Goal: Information Seeking & Learning: Compare options

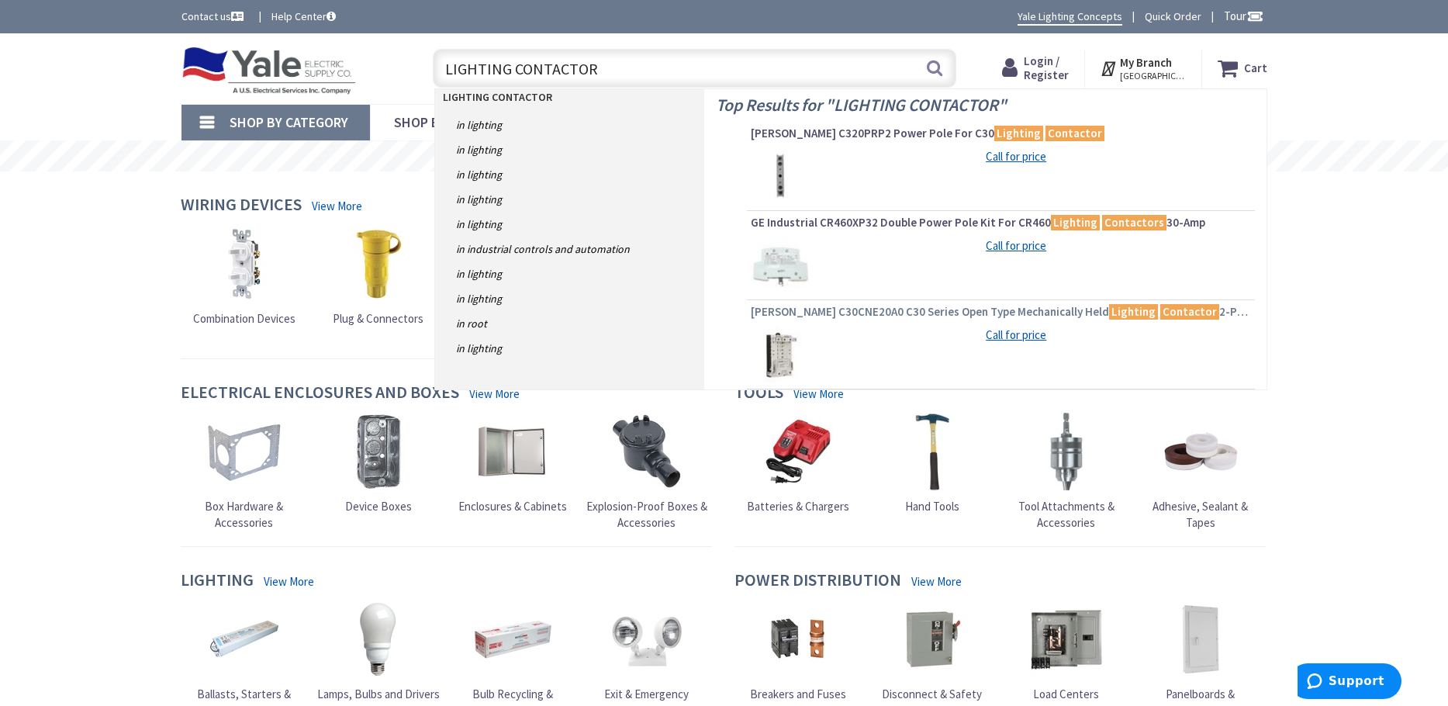
type input "LIGHTING CONTACTOR"
click at [844, 317] on span "Eaton C30CNE20A0 C30 Series Open Type Mechanically Held Lighting Contactor 2-Po…" at bounding box center [1001, 312] width 500 height 16
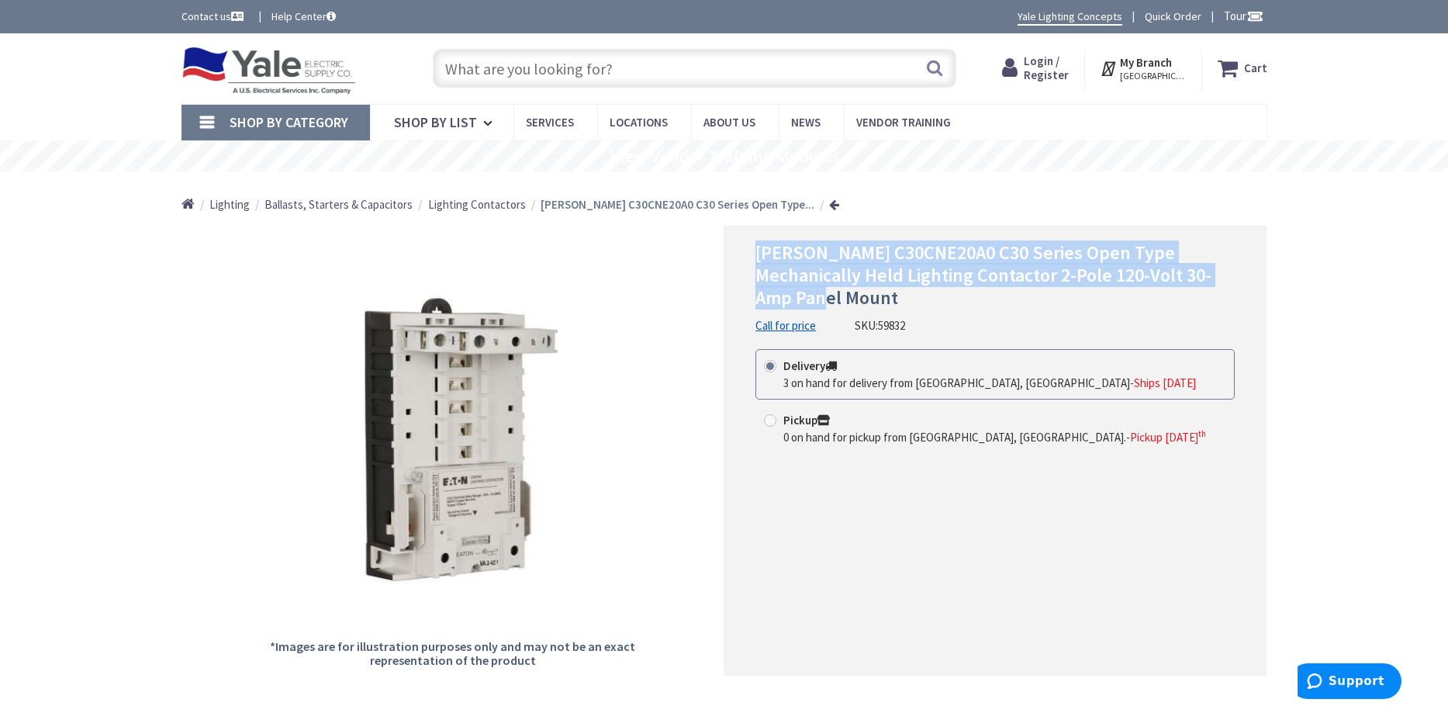
drag, startPoint x: 762, startPoint y: 260, endPoint x: 1233, endPoint y: 284, distance: 472.2
click at [1255, 282] on div "Eaton C30CNE20A0 C30 Series Open Type Mechanically Held Lighting Contactor 2-Po…" at bounding box center [995, 450] width 543 height 449
copy span "[PERSON_NAME] C30CNE20A0 C30 Series Open Type Mechanically Held Lighting Contac…"
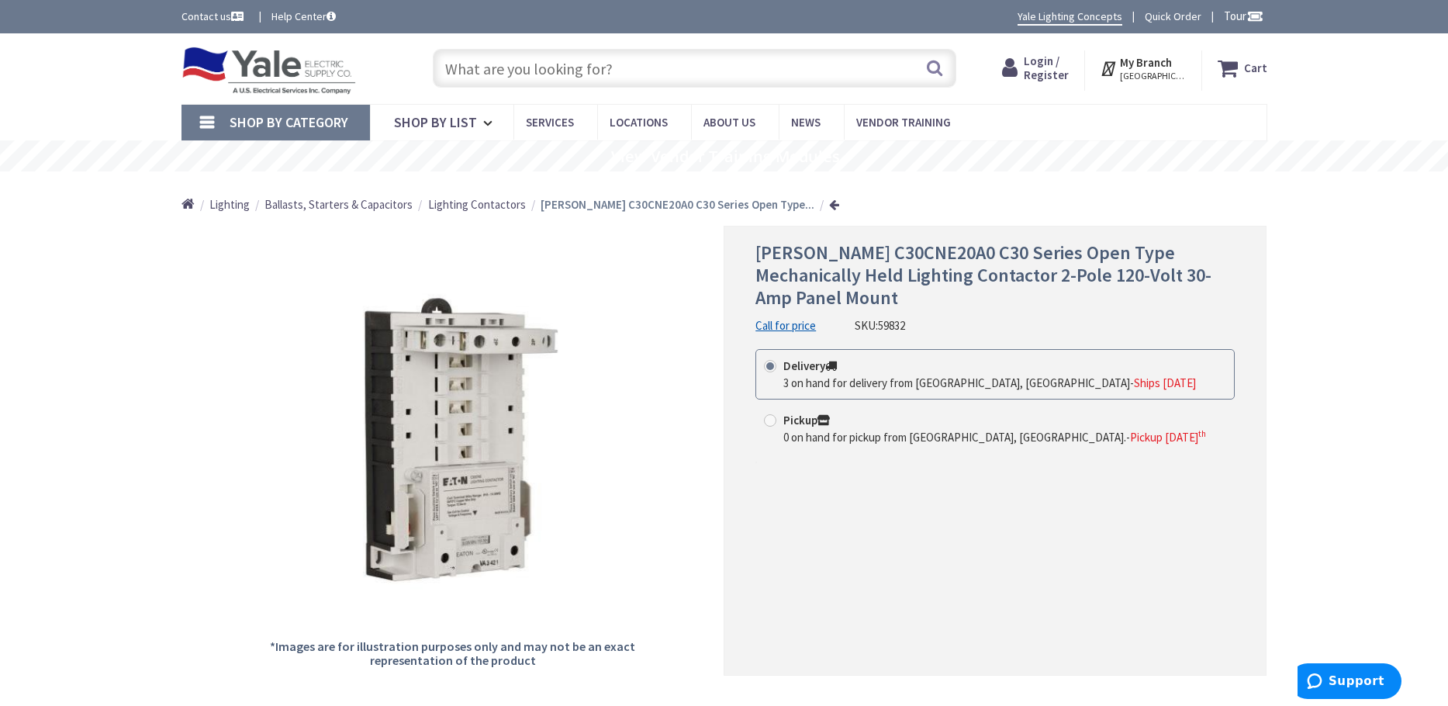
click at [617, 69] on input "text" at bounding box center [695, 68] width 524 height 39
click at [504, 207] on span "Lighting Contactors" at bounding box center [477, 204] width 98 height 15
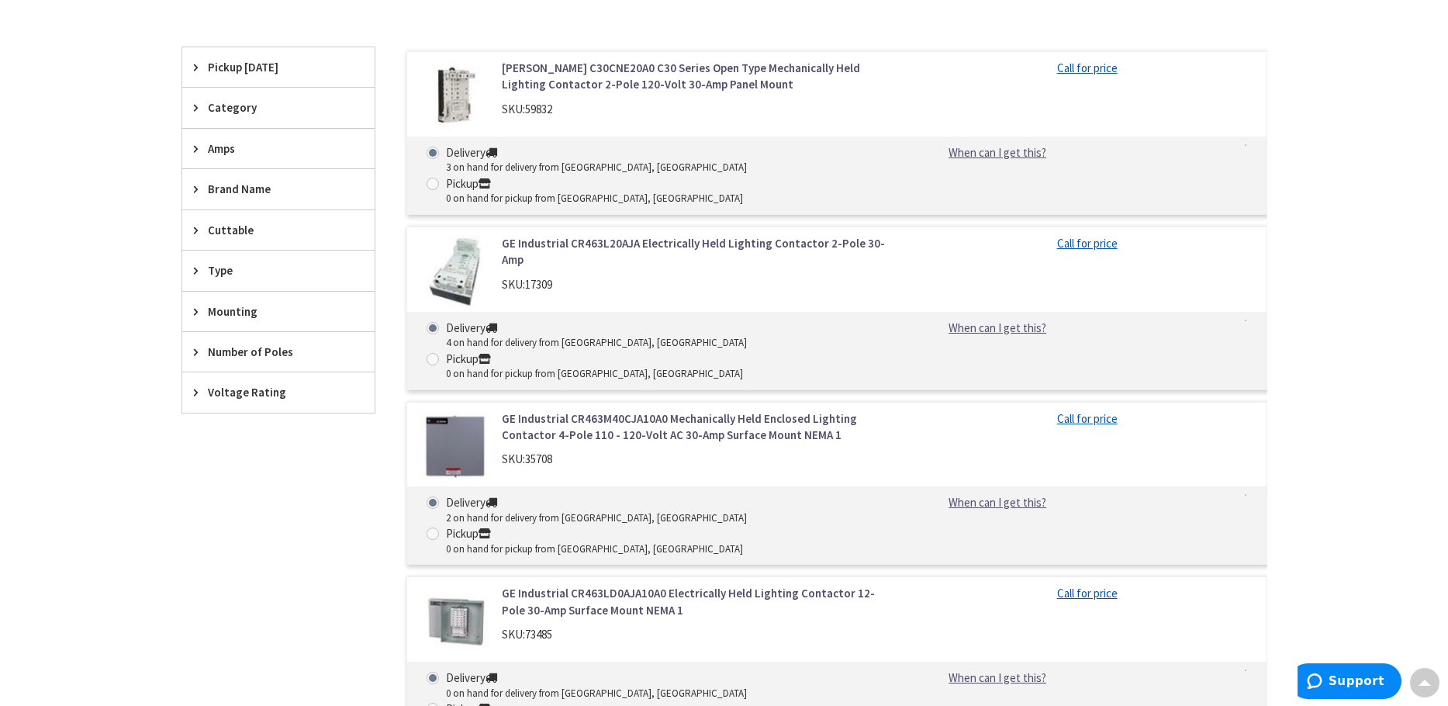
scroll to position [465, 0]
click at [614, 233] on link "GE Industrial CR463L20AJA Electrically Held Lighting Contactor 2-Pole 30-Amp" at bounding box center [699, 249] width 395 height 33
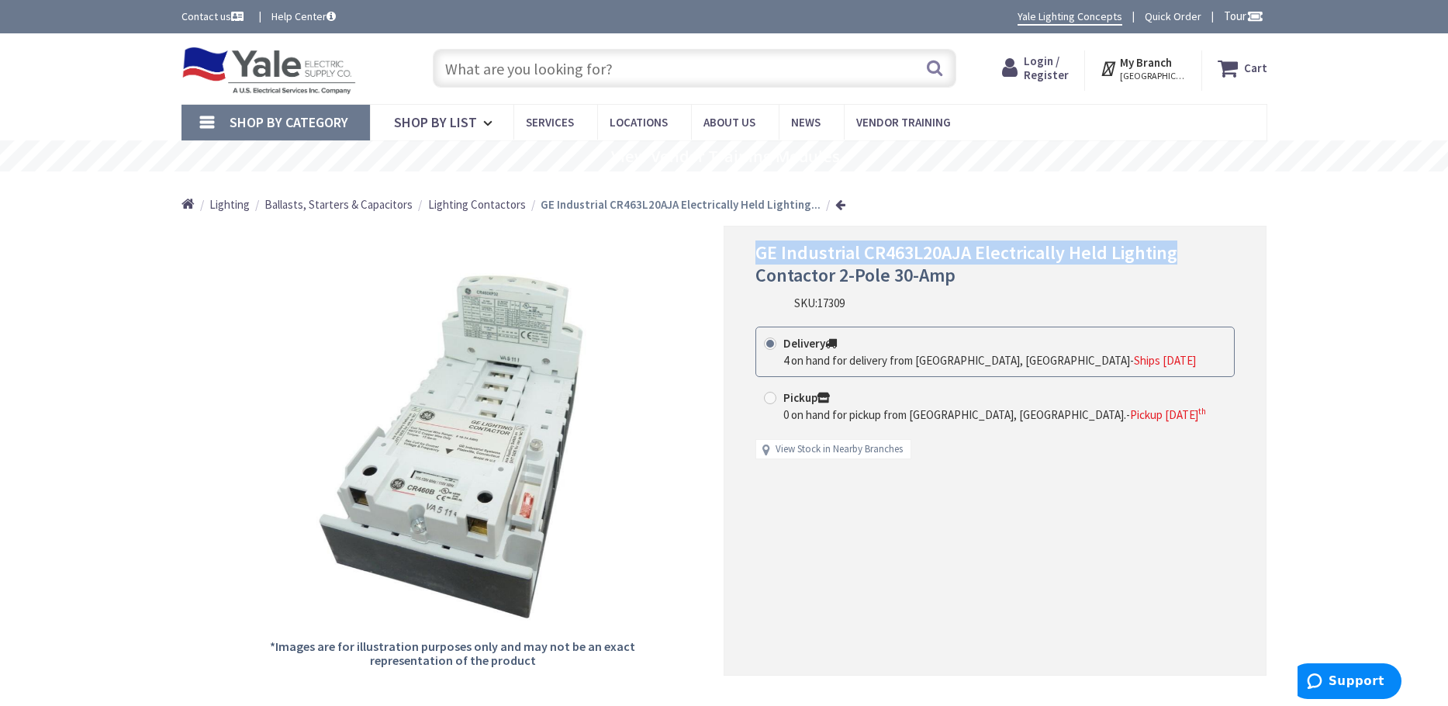
drag, startPoint x: 758, startPoint y: 249, endPoint x: 1165, endPoint y: 277, distance: 408.2
click at [1250, 251] on div "GE Industrial CR463L20AJA Electrically Held Lighting Contactor 2-Pole 30-Amp SK…" at bounding box center [995, 450] width 543 height 449
click at [757, 254] on span "GE Industrial CR463L20AJA Electrically Held Lighting Contactor 2-Pole 30-Amp" at bounding box center [966, 263] width 422 height 47
drag, startPoint x: 757, startPoint y: 254, endPoint x: 989, endPoint y: 284, distance: 233.9
click at [989, 284] on h1 "GE Industrial CR463L20AJA Electrically Held Lighting Contactor 2-Pole 30-Amp" at bounding box center [994, 264] width 479 height 45
